Goal: Transaction & Acquisition: Register for event/course

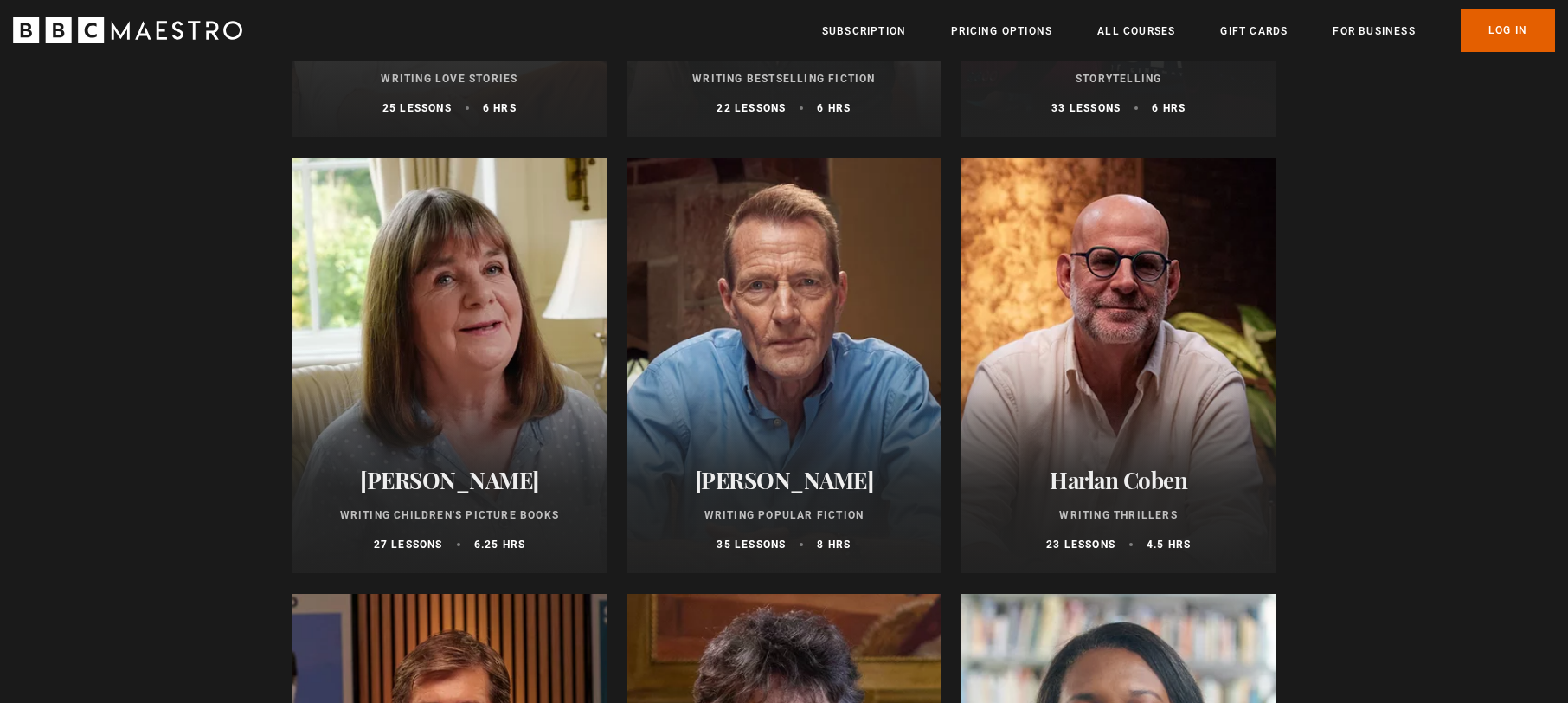
scroll to position [983, 0]
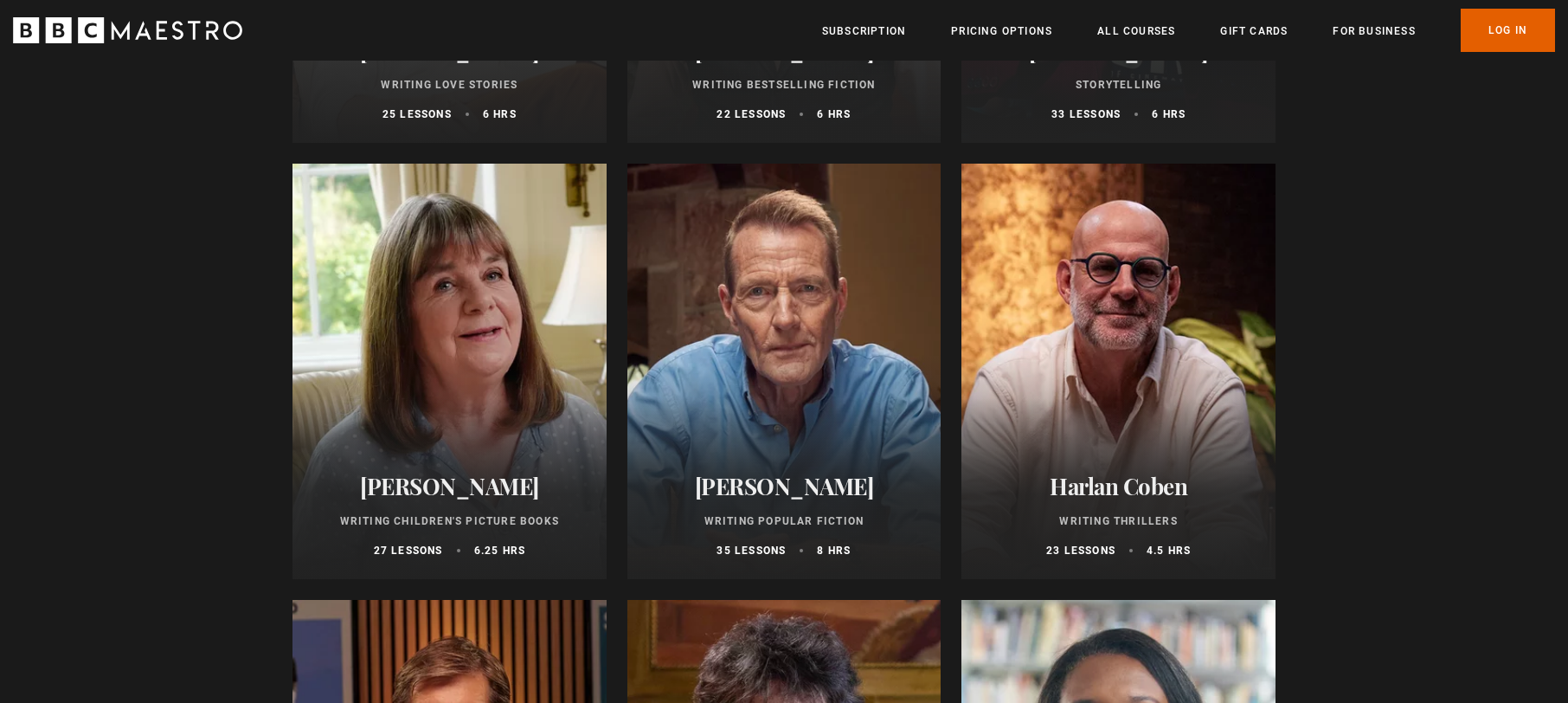
click at [416, 485] on h2 "[PERSON_NAME]" at bounding box center [450, 485] width 272 height 26
click at [412, 547] on p "27 lessons" at bounding box center [408, 551] width 70 height 16
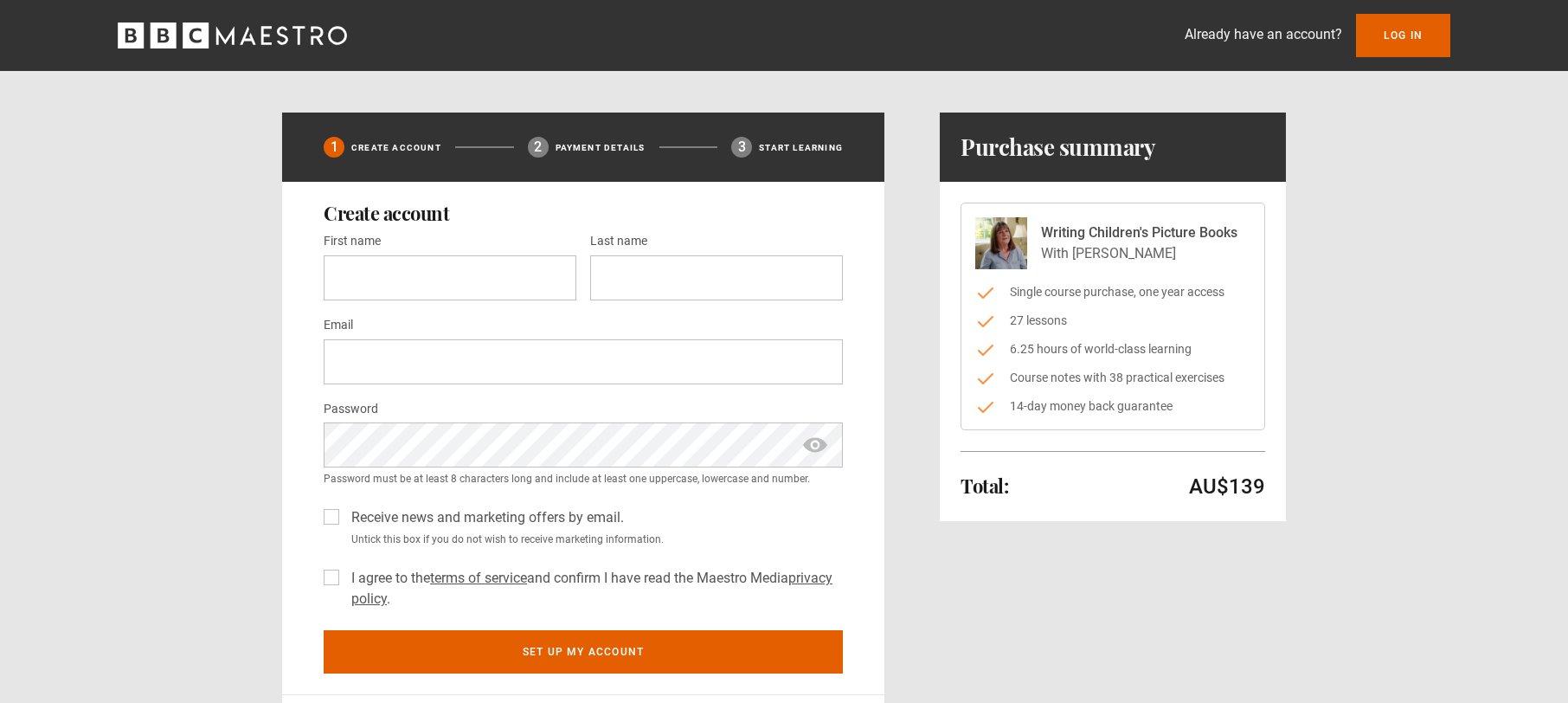
scroll to position [0, 1]
drag, startPoint x: 1042, startPoint y: 230, endPoint x: 1214, endPoint y: 424, distance: 259.3
click at [1214, 424] on div "Writing Children's Picture Books With Julia Donaldson Single course purchase, o…" at bounding box center [1112, 317] width 305 height 227
copy div "Writing Children's Picture Books With Julia Donaldson Single course purchase, o…"
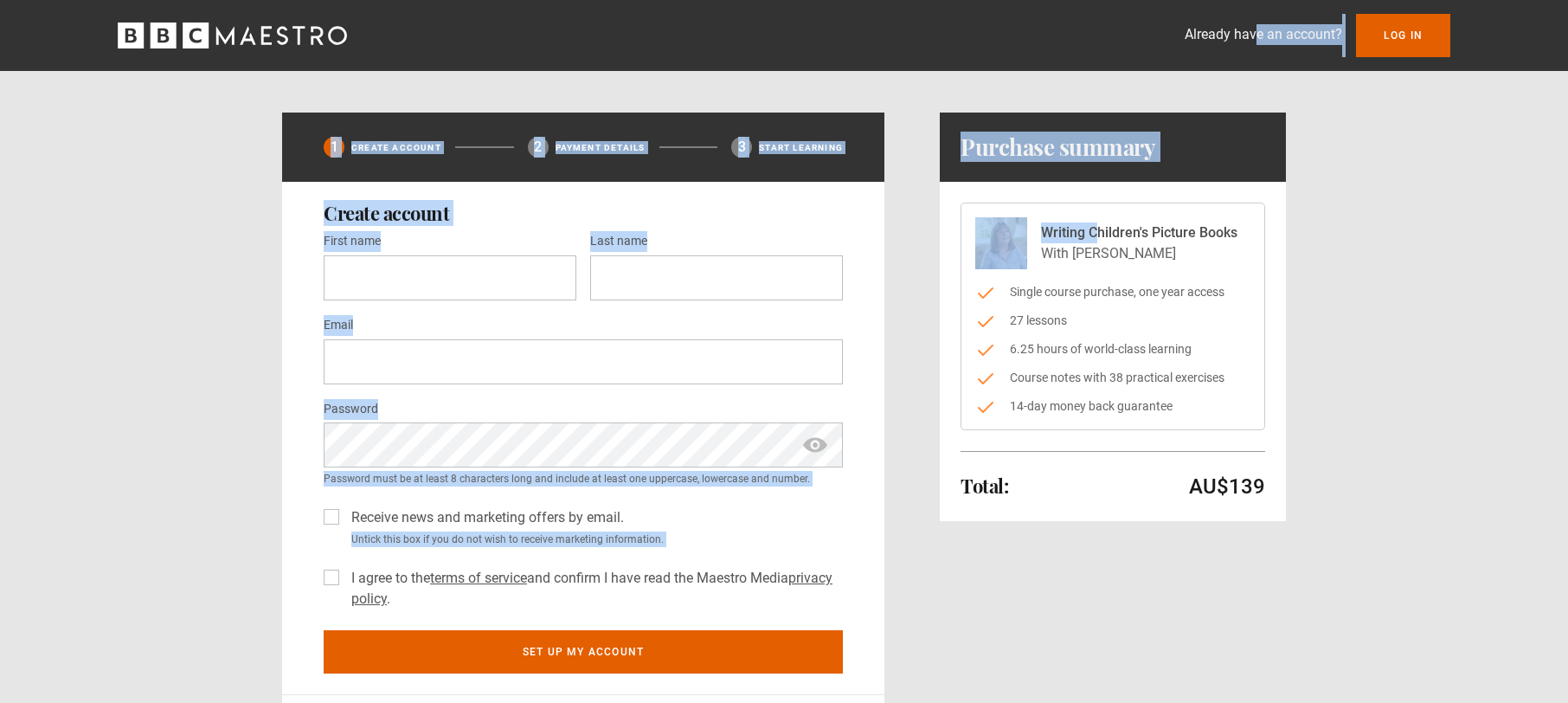
drag, startPoint x: 1040, startPoint y: 230, endPoint x: 791, endPoint y: -136, distance: 442.7
click at [791, 0] on html "Already have an account? Log In 1 Create Account 2 Payment details 3 Start lear…" at bounding box center [784, 684] width 1568 height 1370
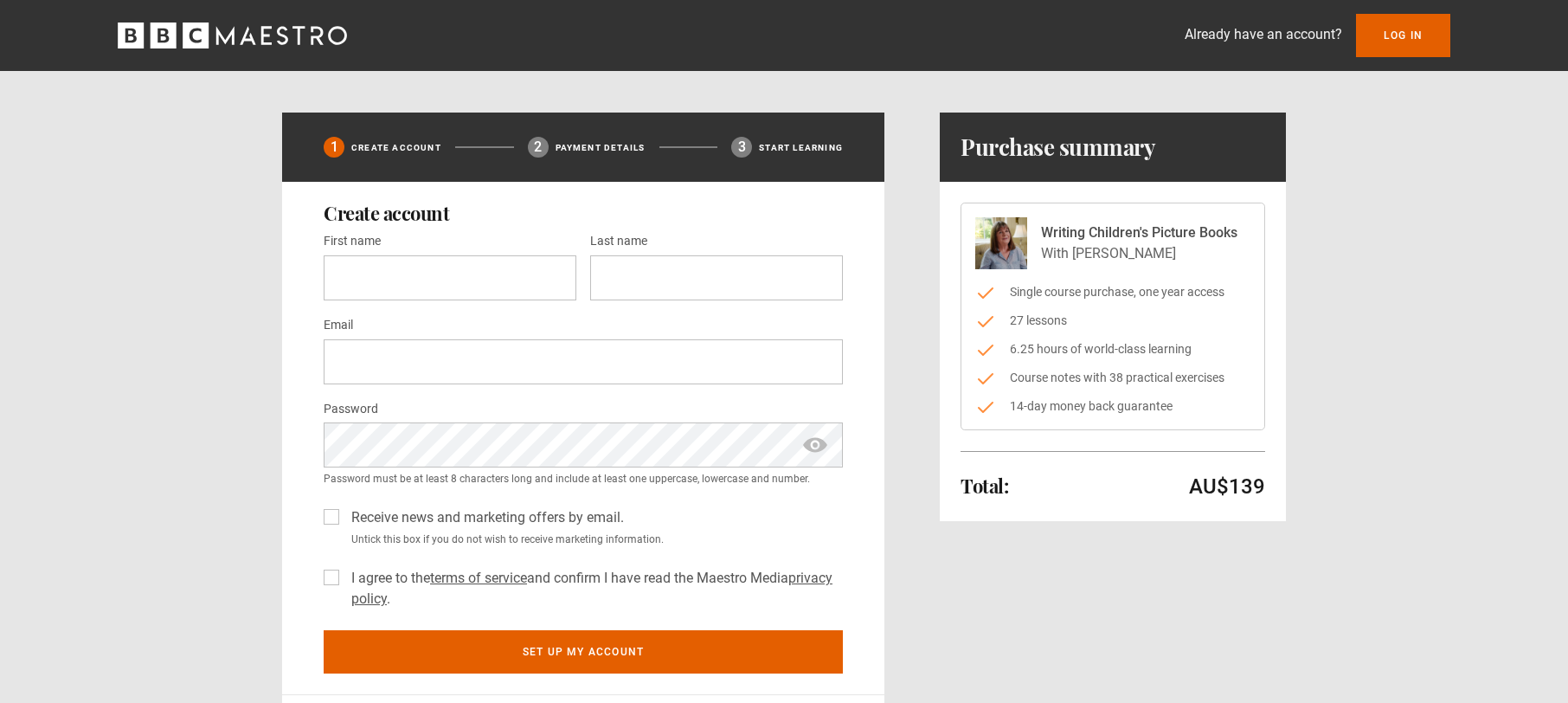
drag, startPoint x: 1333, startPoint y: 217, endPoint x: 1323, endPoint y: 217, distance: 10.0
click at [1332, 217] on div "1 Create Account 2 Payment details 3 Start learning Create account First name *…" at bounding box center [783, 455] width 1114 height 684
drag, startPoint x: 1043, startPoint y: 226, endPoint x: 1204, endPoint y: 253, distance: 163.2
click at [1204, 253] on div "Writing Children's Picture Books With Julia Donaldson" at bounding box center [1139, 243] width 196 height 41
copy div "Writing Children's Picture Books With Julia Donaldson"
